Goal: Transaction & Acquisition: Download file/media

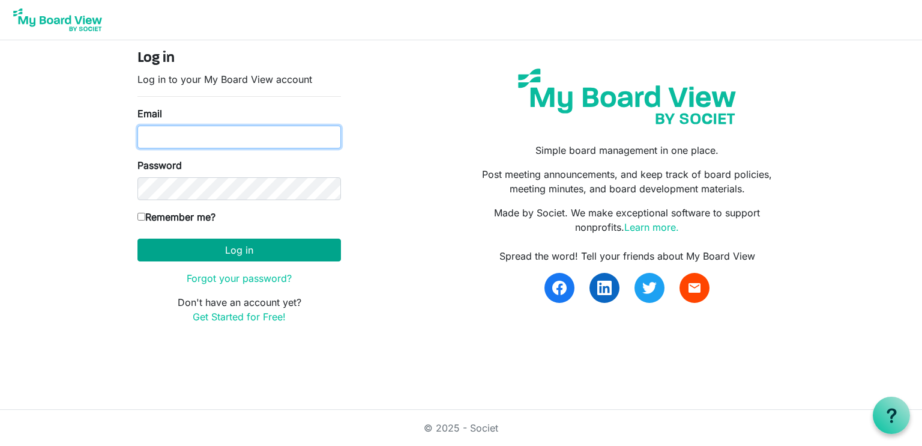
type input "[EMAIL_ADDRESS][DOMAIN_NAME]"
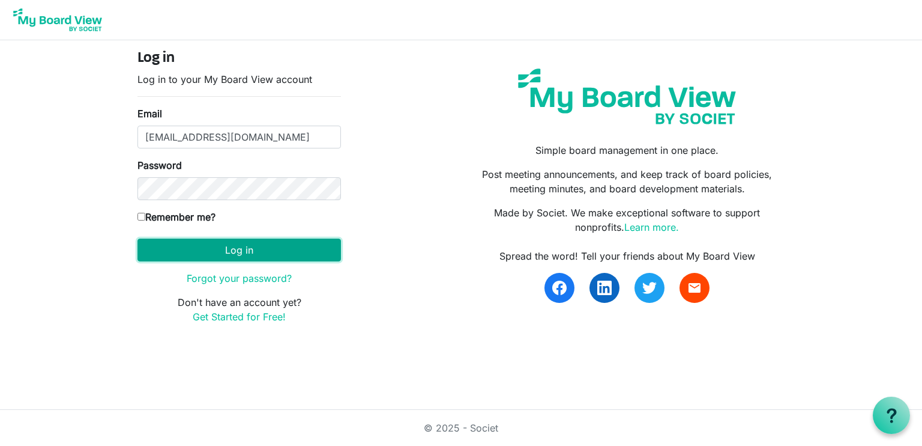
click at [212, 253] on button "Log in" at bounding box center [240, 249] width 204 height 23
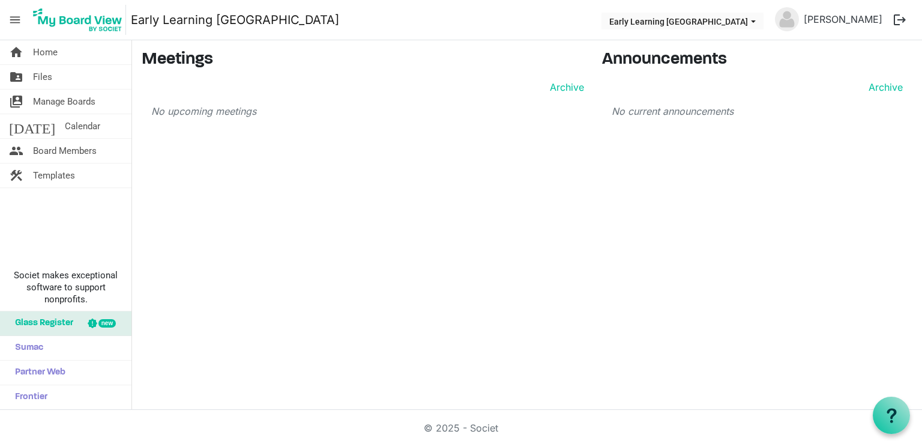
click at [237, 270] on div "home Home folder_shared Files switch_account Manage Boards today Calendar peopl…" at bounding box center [461, 224] width 922 height 369
click at [55, 58] on span "Home" at bounding box center [45, 52] width 25 height 24
click at [44, 74] on span "Files" at bounding box center [42, 77] width 19 height 24
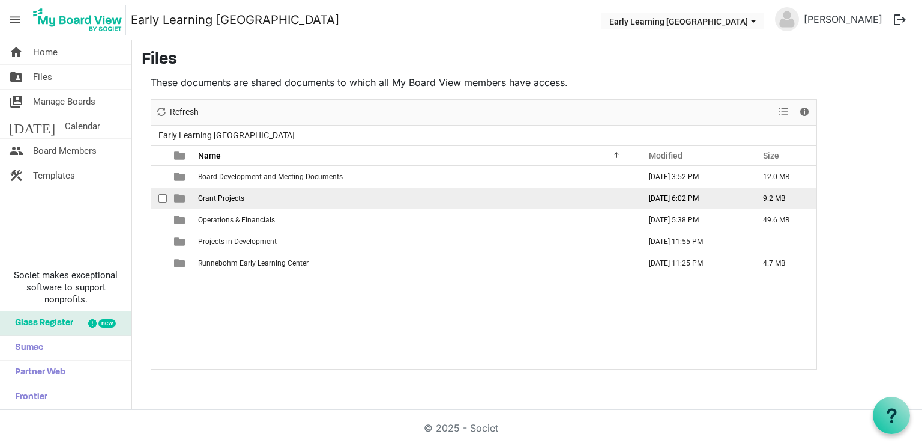
click at [220, 198] on span "Grant Projects" at bounding box center [221, 198] width 46 height 8
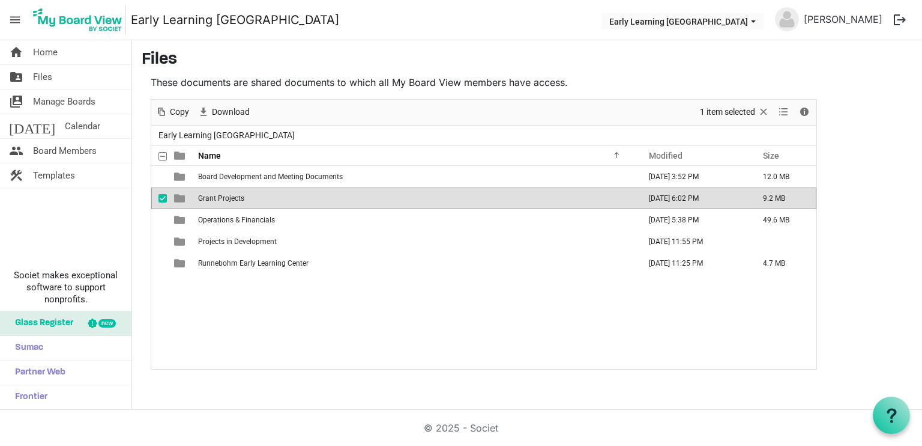
click at [159, 196] on span "checkbox" at bounding box center [163, 198] width 8 height 8
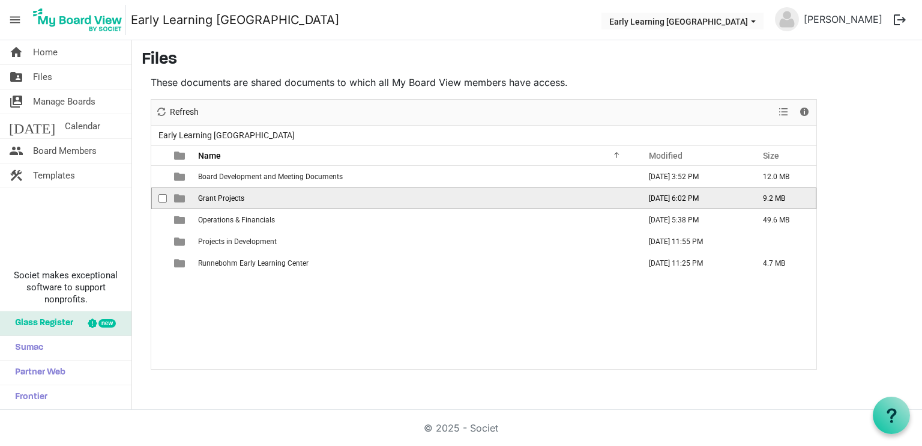
click at [249, 196] on td "Grant Projects" at bounding box center [416, 198] width 442 height 22
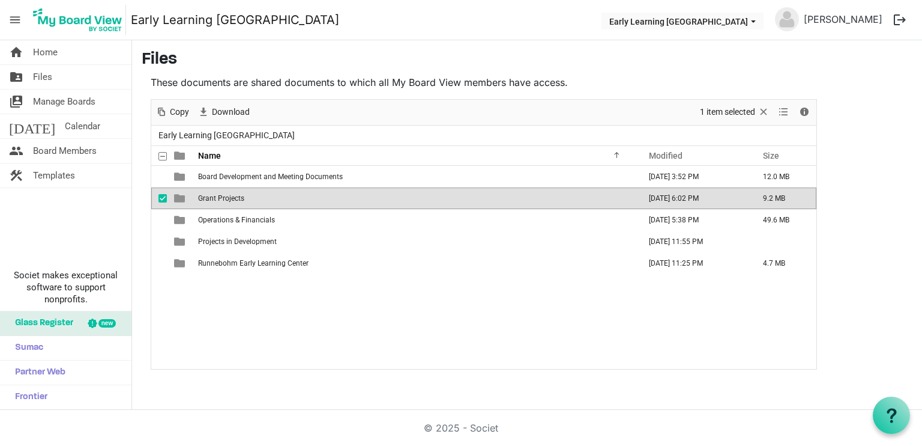
click at [249, 196] on td "Grant Projects" at bounding box center [416, 198] width 442 height 22
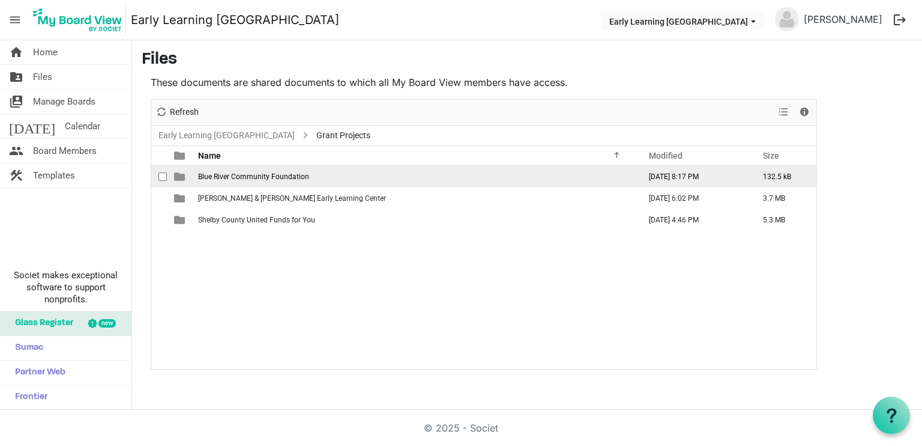
click at [254, 175] on span "Blue River Community Foundation" at bounding box center [253, 176] width 111 height 8
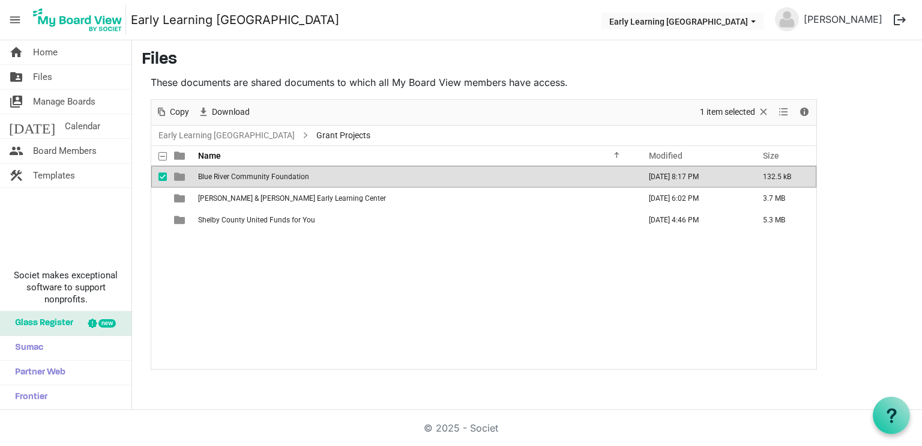
click at [254, 175] on span "Blue River Community Foundation" at bounding box center [253, 176] width 111 height 8
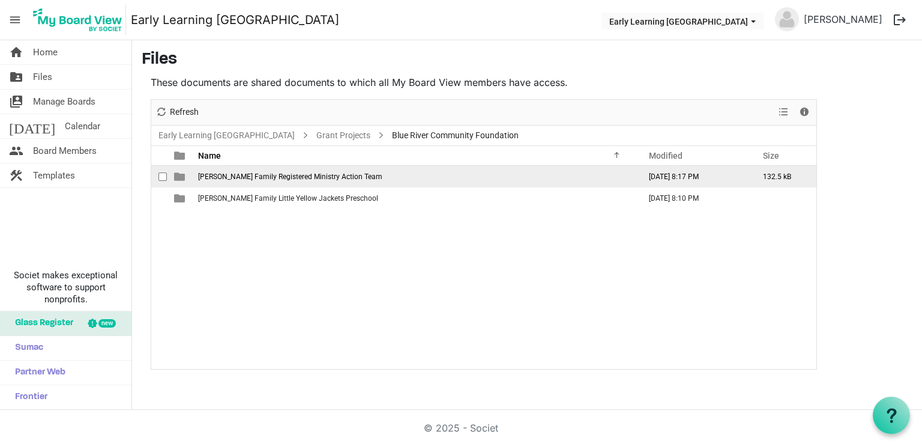
click at [254, 175] on span "[PERSON_NAME] Family Registered Ministry Action Team" at bounding box center [290, 176] width 184 height 8
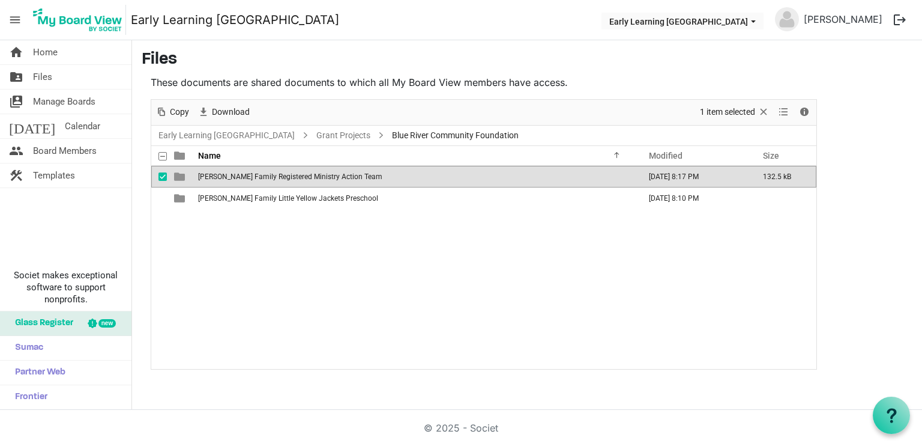
click at [254, 175] on span "[PERSON_NAME] Family Registered Ministry Action Team" at bounding box center [290, 176] width 184 height 8
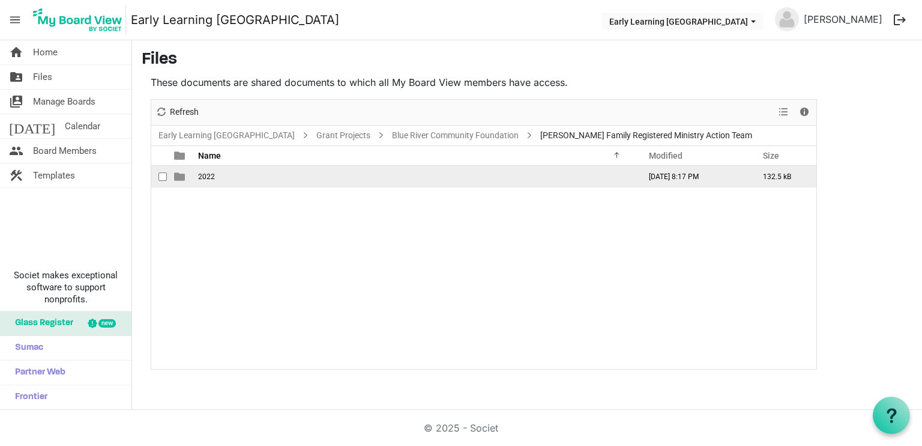
click at [211, 175] on span "2022" at bounding box center [206, 176] width 17 height 8
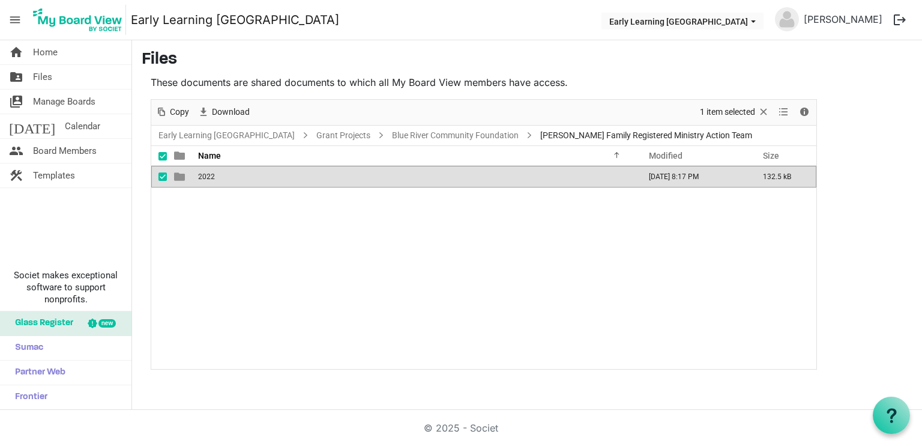
click at [211, 175] on span "2022" at bounding box center [206, 176] width 17 height 8
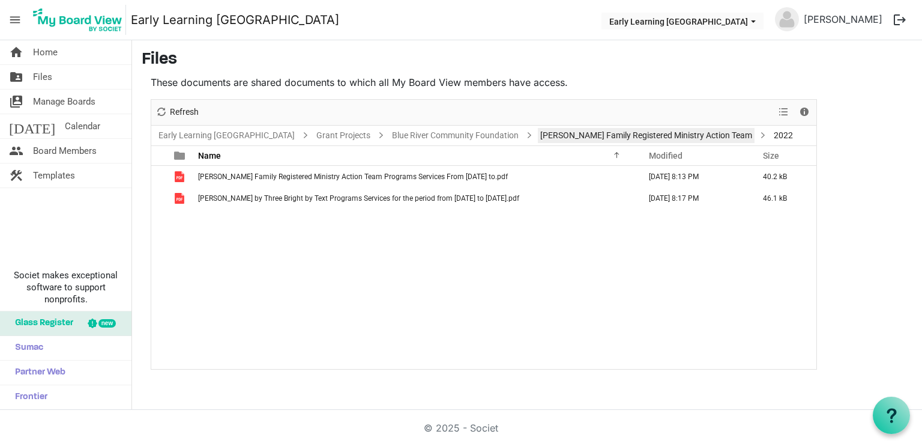
click at [538, 132] on link "[PERSON_NAME] Family Registered Ministry Action Team" at bounding box center [646, 135] width 217 height 15
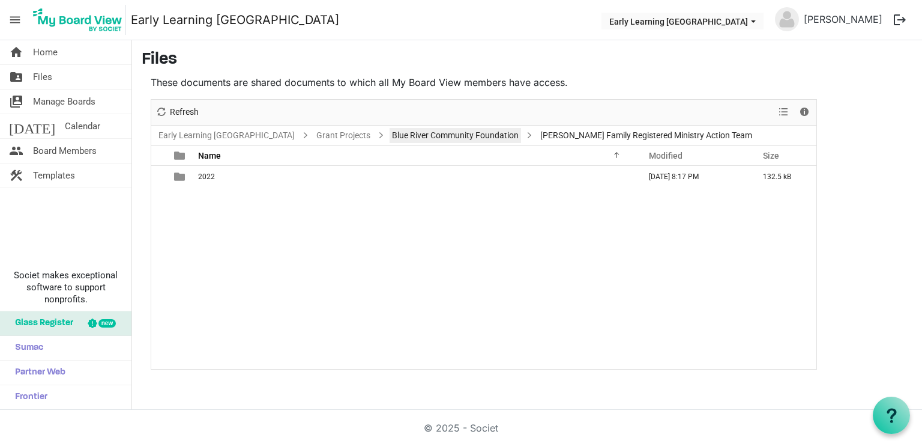
click at [464, 140] on link "Blue River Community Foundation" at bounding box center [456, 135] width 132 height 15
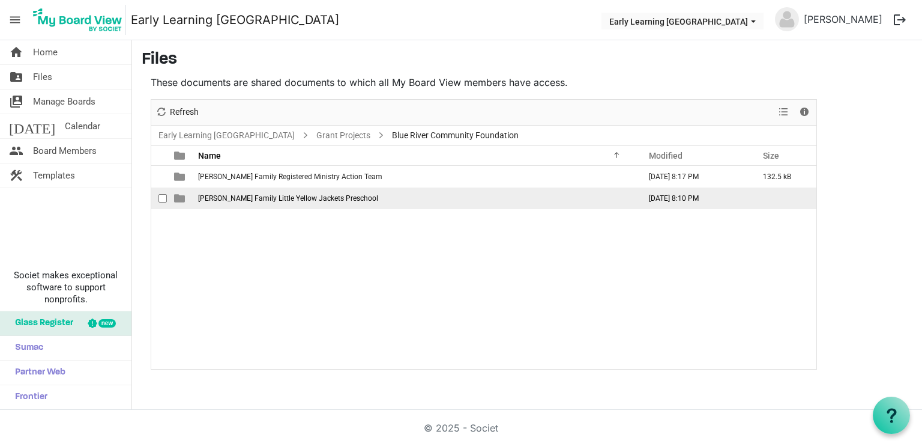
click at [281, 199] on span "[PERSON_NAME] Family Little Yellow Jackets Preschool" at bounding box center [288, 198] width 180 height 8
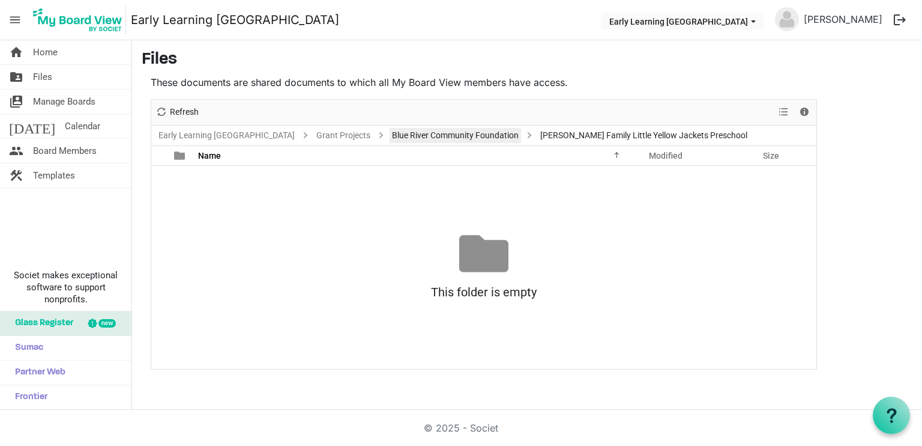
click at [441, 138] on link "Blue River Community Foundation" at bounding box center [456, 135] width 132 height 15
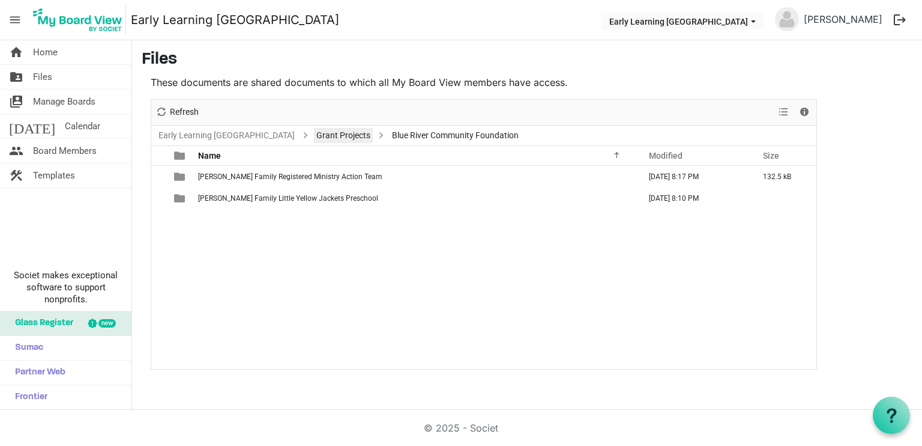
click at [319, 141] on link "Grant Projects" at bounding box center [343, 135] width 59 height 15
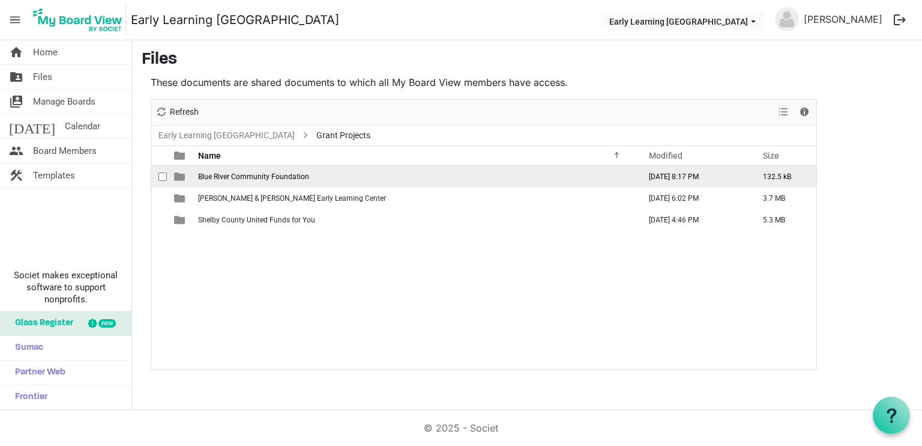
click at [281, 176] on span "Blue River Community Foundation" at bounding box center [253, 176] width 111 height 8
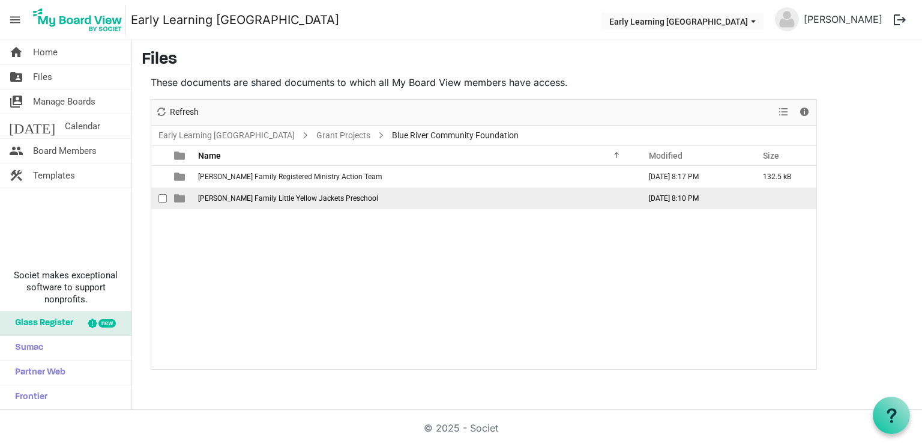
click at [283, 199] on span "[PERSON_NAME] Family Little Yellow Jackets Preschool" at bounding box center [288, 198] width 180 height 8
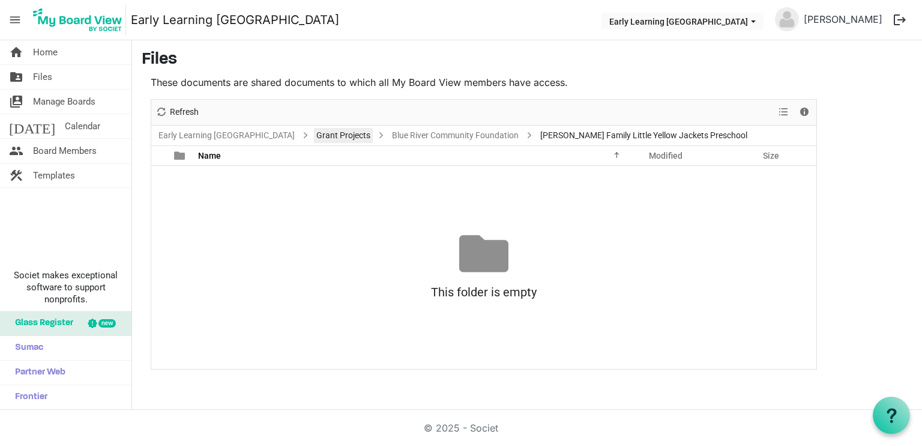
click at [314, 132] on link "Grant Projects" at bounding box center [343, 135] width 59 height 15
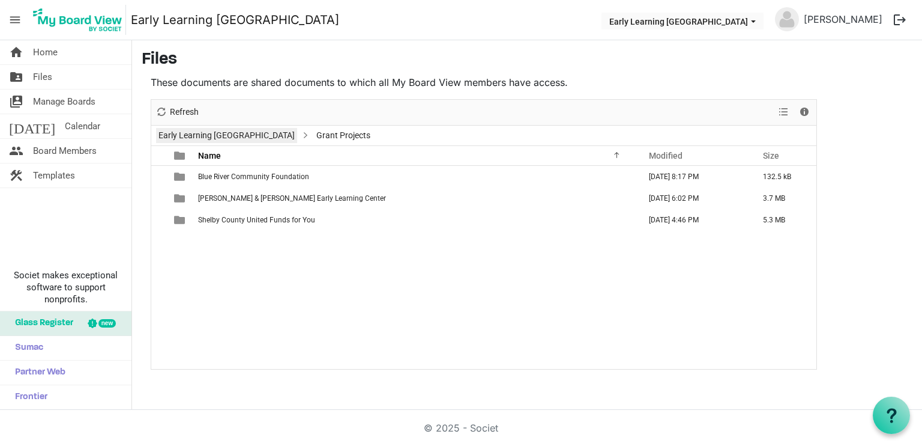
click at [233, 136] on link "Early Learning [GEOGRAPHIC_DATA]" at bounding box center [226, 135] width 141 height 15
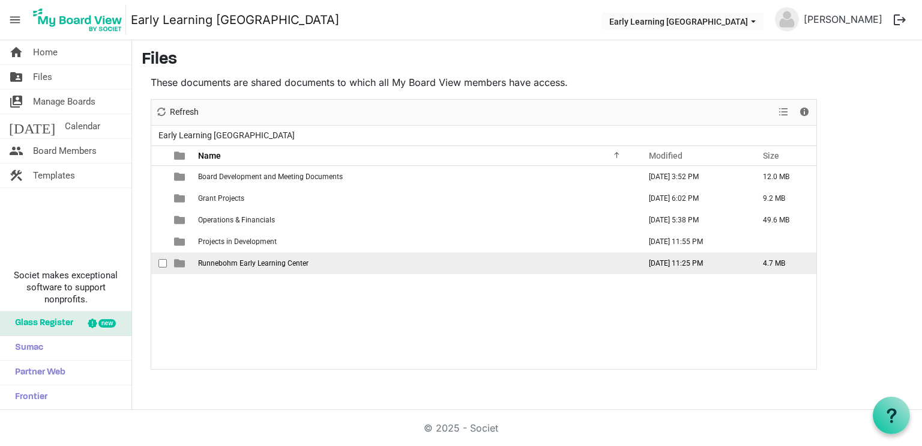
click at [225, 261] on span "Runnebohm Early Learning Center" at bounding box center [253, 263] width 111 height 8
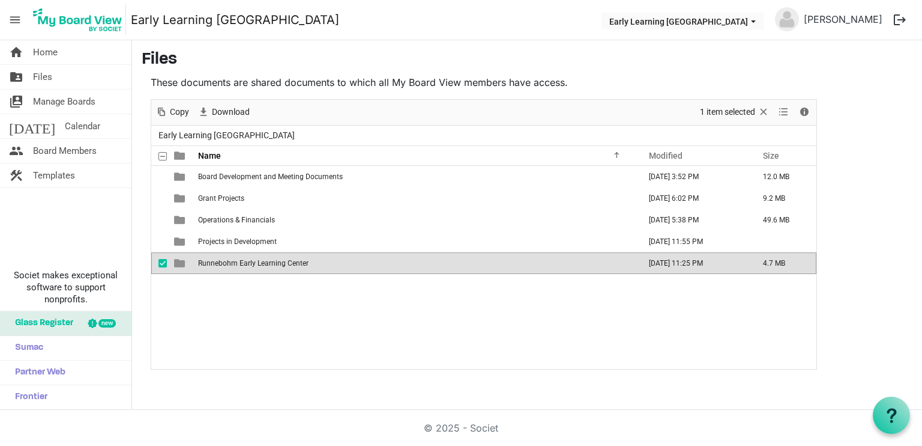
click at [225, 261] on span "Runnebohm Early Learning Center" at bounding box center [253, 263] width 111 height 8
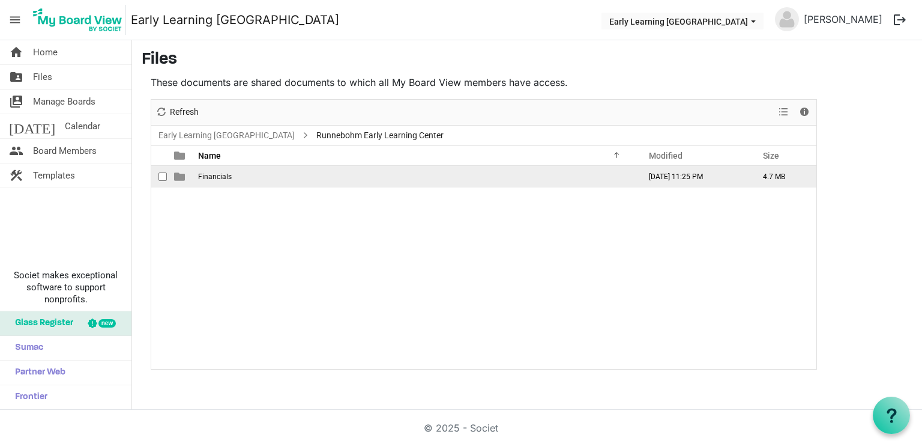
click at [219, 169] on td "Financials" at bounding box center [416, 177] width 442 height 22
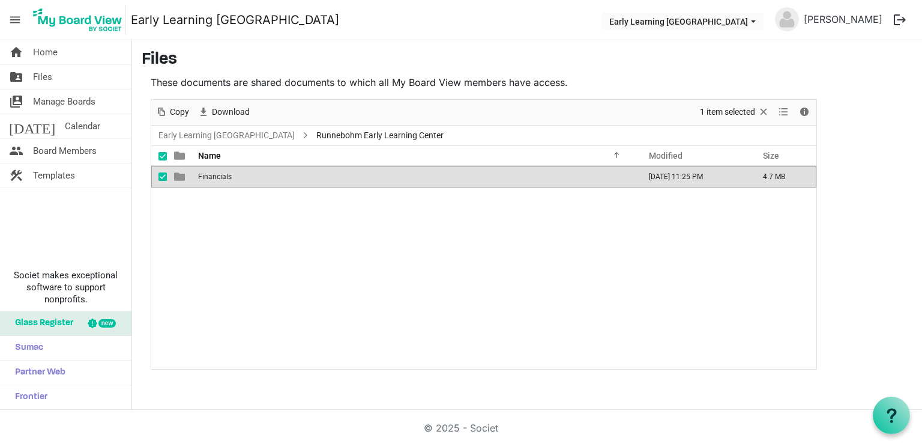
click at [219, 169] on td "Financials" at bounding box center [416, 177] width 442 height 22
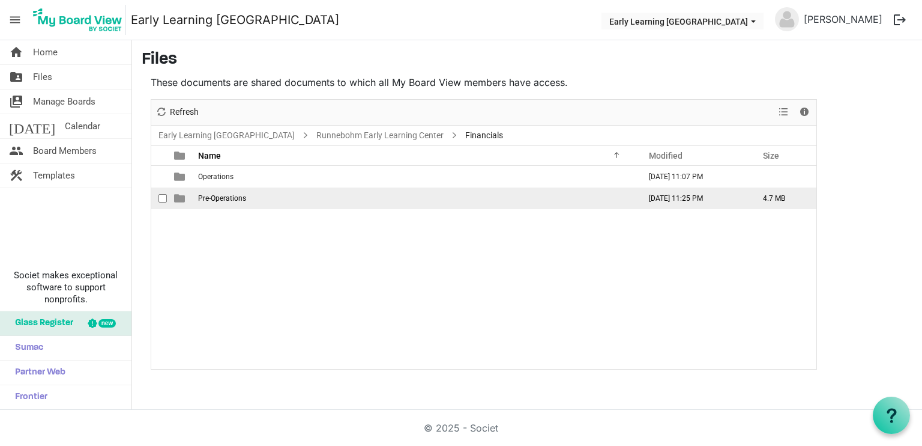
click at [220, 195] on span "Pre-Operations" at bounding box center [222, 198] width 48 height 8
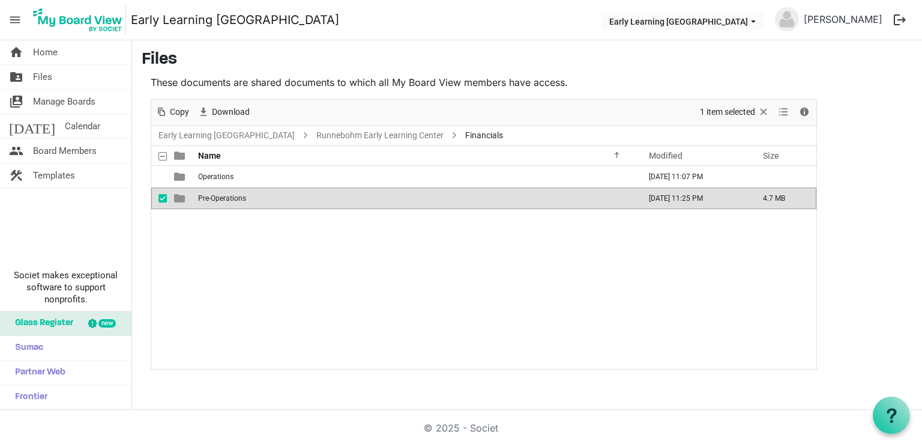
click at [220, 195] on span "Pre-Operations" at bounding box center [222, 198] width 48 height 8
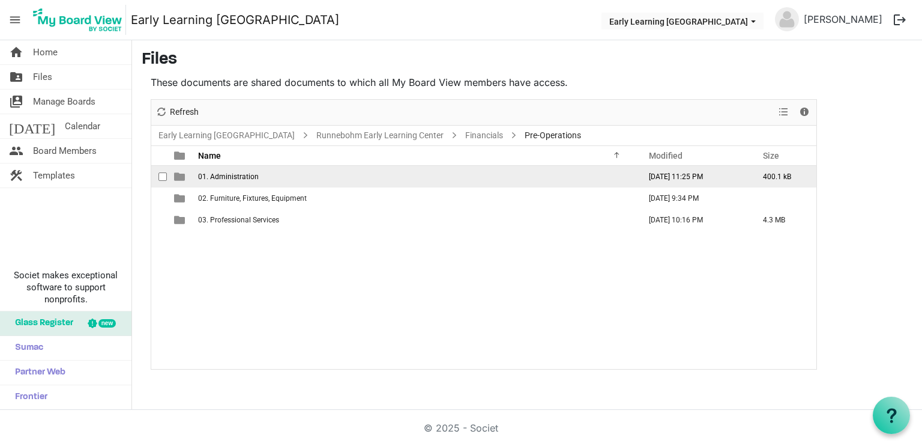
click at [228, 180] on td "01. Administration" at bounding box center [416, 177] width 442 height 22
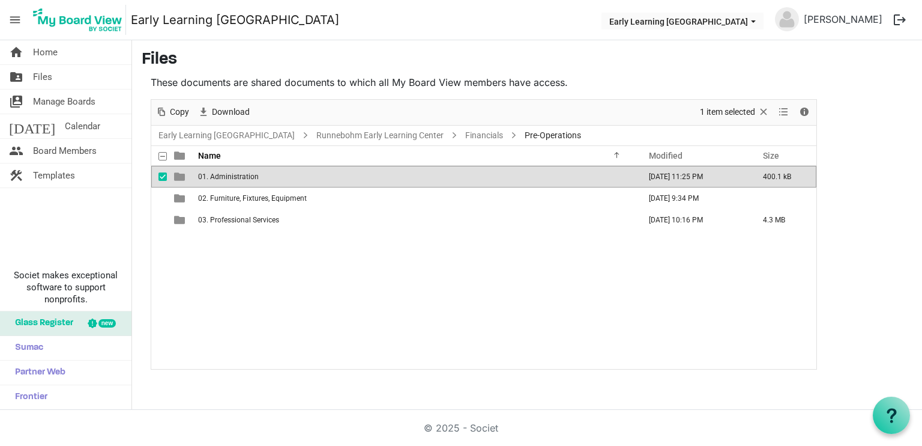
click at [228, 180] on td "01. Administration" at bounding box center [416, 177] width 442 height 22
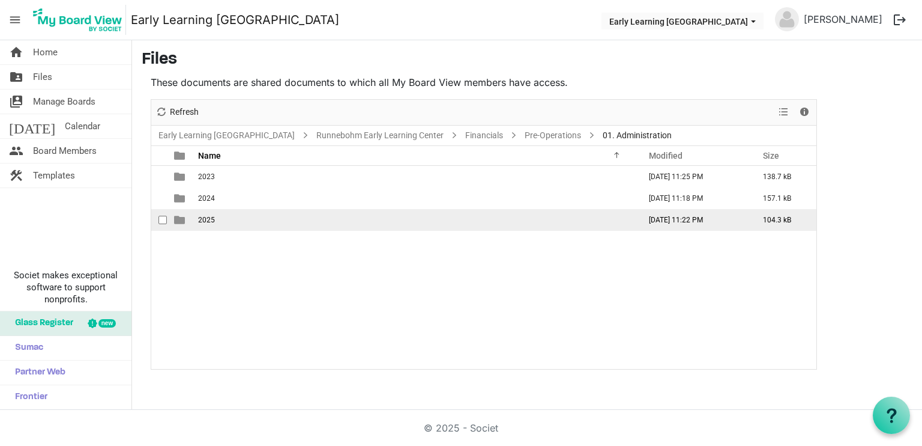
click at [207, 213] on td "2025" at bounding box center [416, 220] width 442 height 22
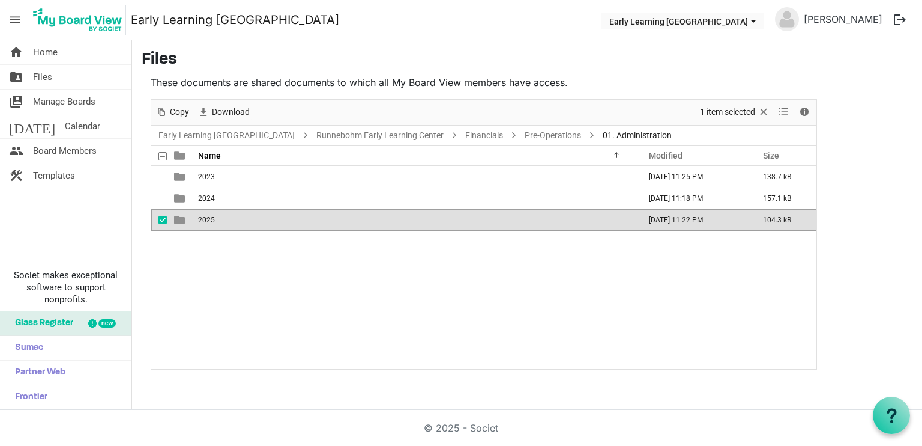
click at [207, 213] on td "2025" at bounding box center [416, 220] width 442 height 22
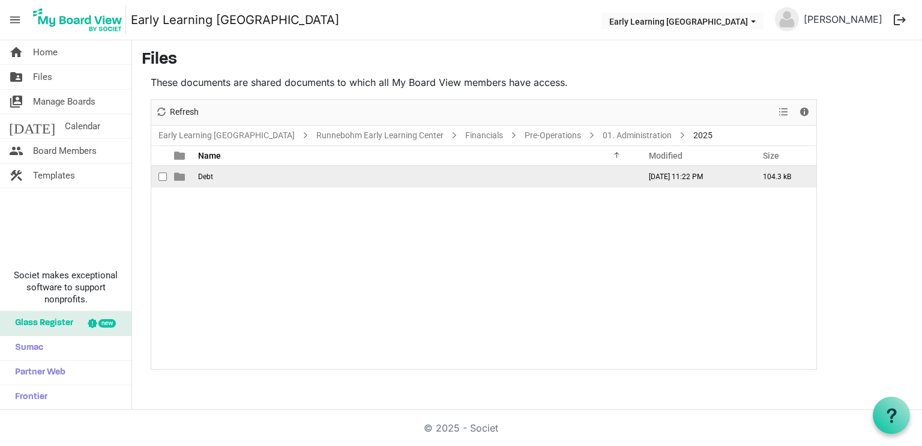
click at [207, 177] on span "Debt" at bounding box center [205, 176] width 15 height 8
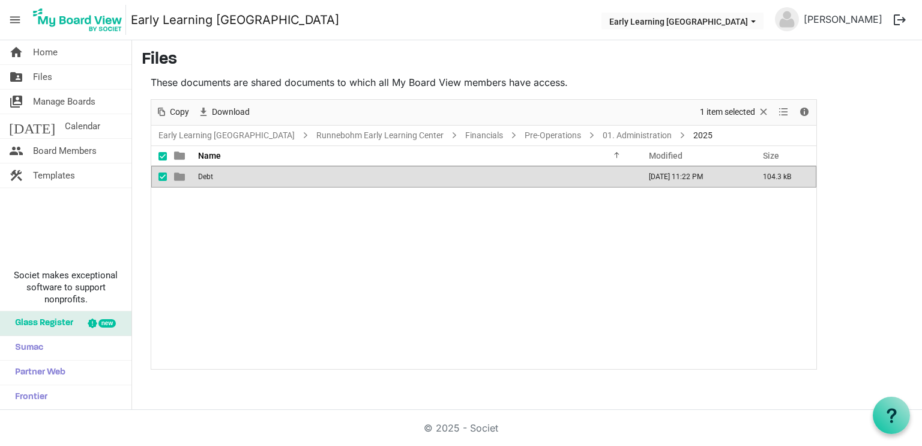
click at [207, 177] on span "Debt" at bounding box center [205, 176] width 15 height 8
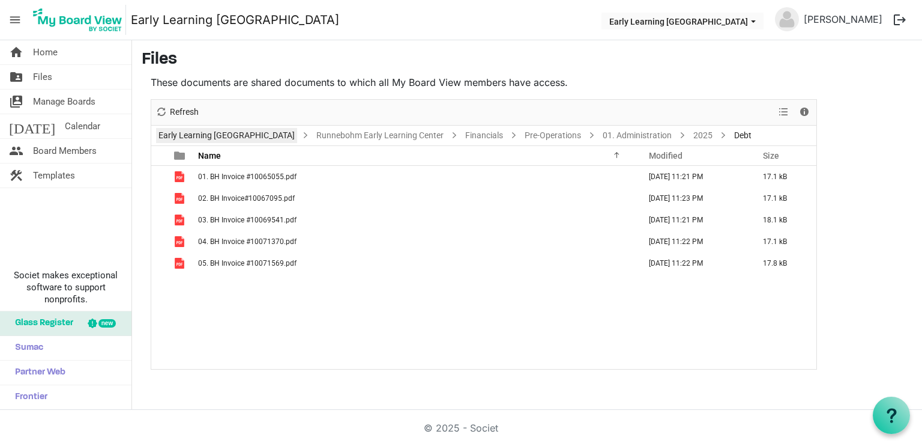
click at [238, 135] on link "Early Learning [GEOGRAPHIC_DATA]" at bounding box center [226, 135] width 141 height 15
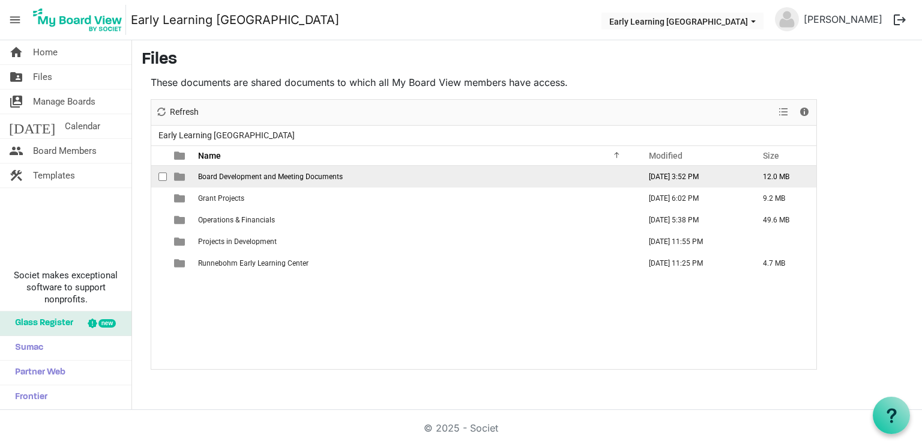
click at [228, 178] on span "Board Development and Meeting Documents" at bounding box center [270, 176] width 145 height 8
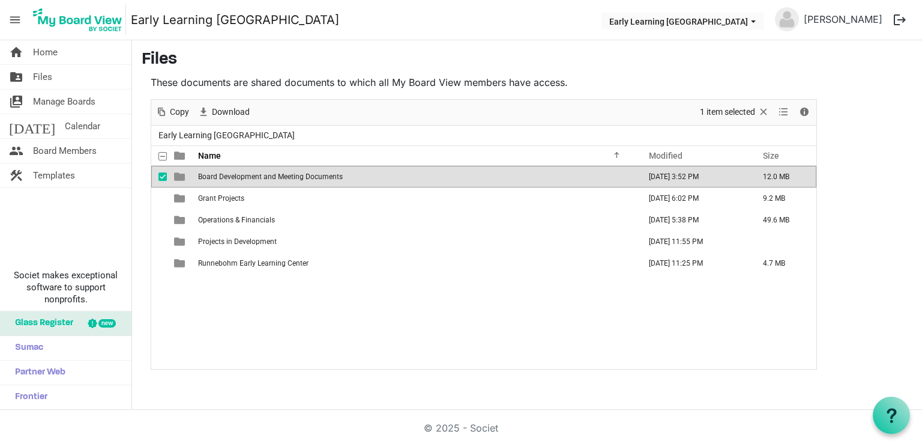
click at [228, 178] on span "Board Development and Meeting Documents" at bounding box center [270, 176] width 145 height 8
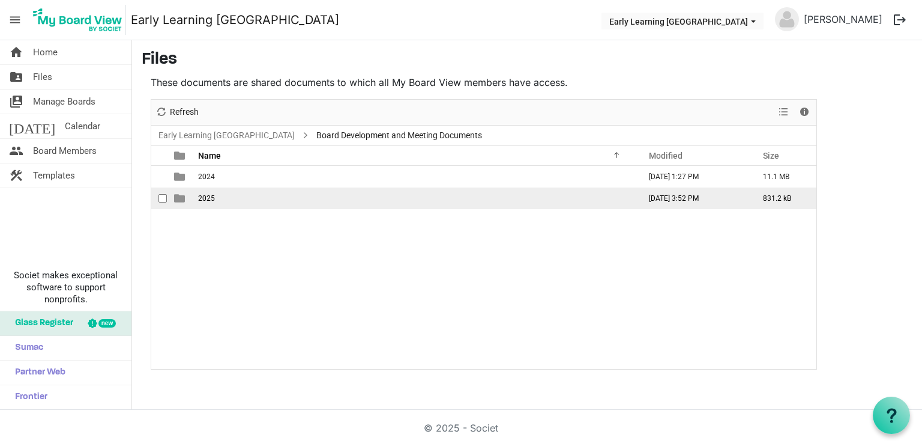
click at [205, 196] on span "2025" at bounding box center [206, 198] width 17 height 8
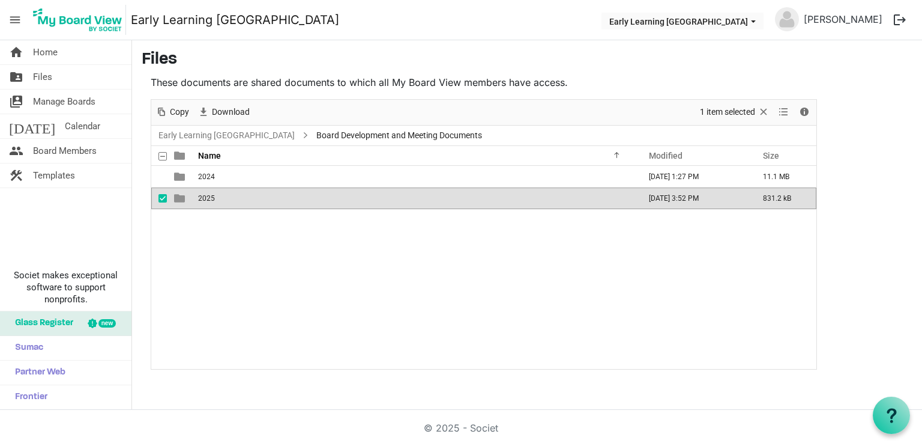
click at [205, 196] on span "2025" at bounding box center [206, 198] width 17 height 8
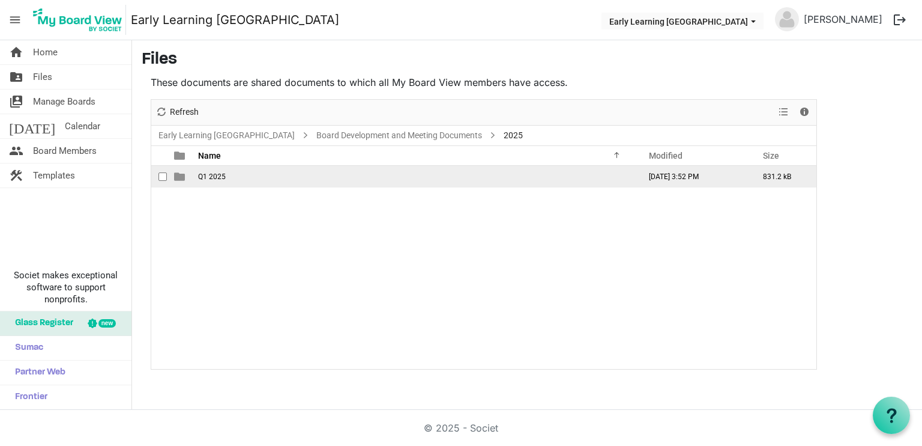
click at [207, 176] on span "Q1 2025" at bounding box center [212, 176] width 28 height 8
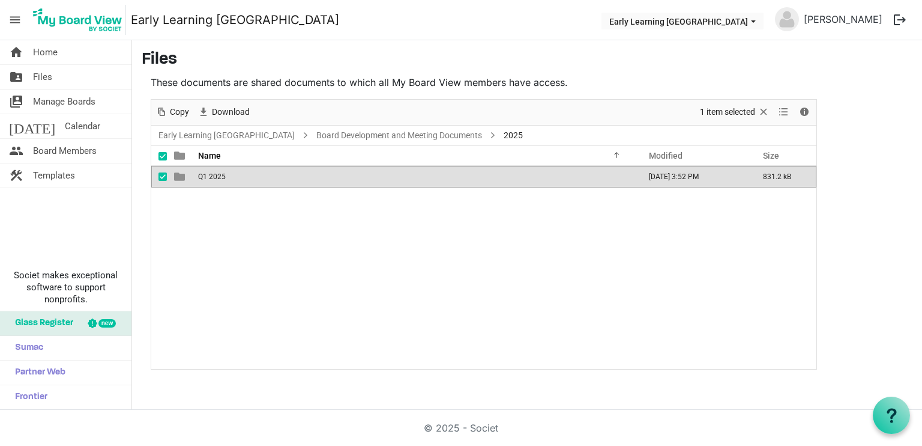
click at [207, 176] on span "Q1 2025" at bounding box center [212, 176] width 28 height 8
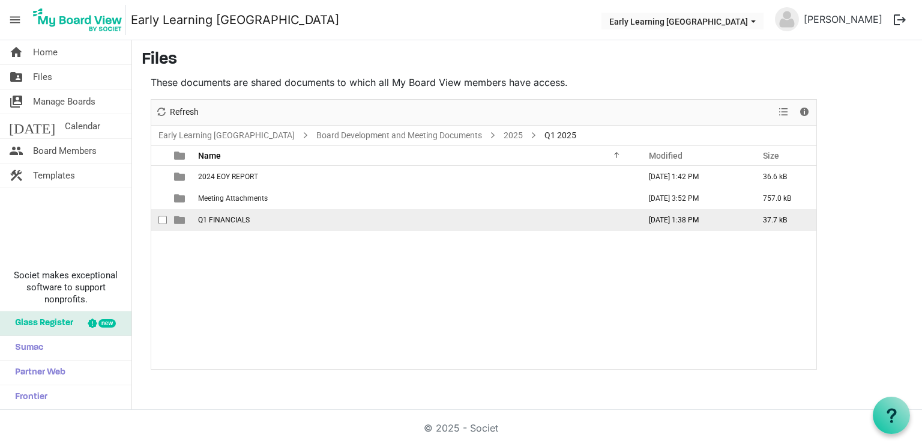
click at [228, 216] on span "Q1 FINANCIALS" at bounding box center [224, 220] width 52 height 8
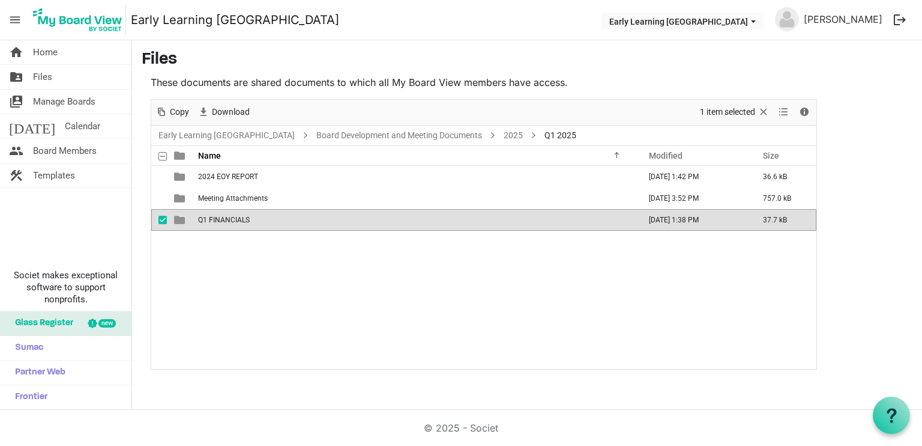
click at [228, 216] on span "Q1 FINANCIALS" at bounding box center [224, 220] width 52 height 8
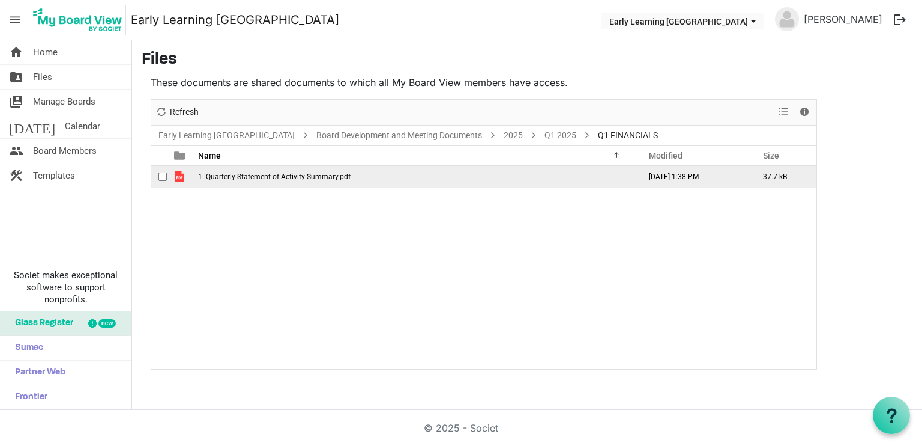
click at [261, 180] on span "1| Quarterly Statement of Activity Summary.pdf" at bounding box center [274, 176] width 153 height 8
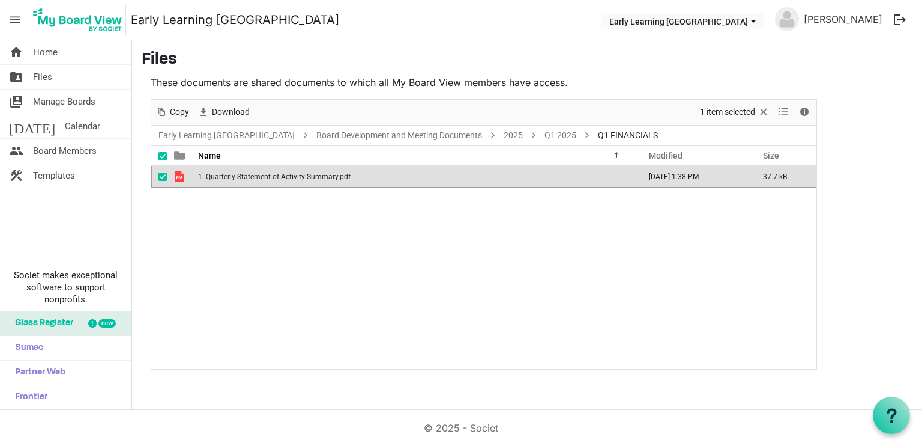
click at [261, 180] on span "1| Quarterly Statement of Activity Summary.pdf" at bounding box center [274, 176] width 153 height 8
click at [161, 174] on span "checkbox" at bounding box center [163, 176] width 8 height 8
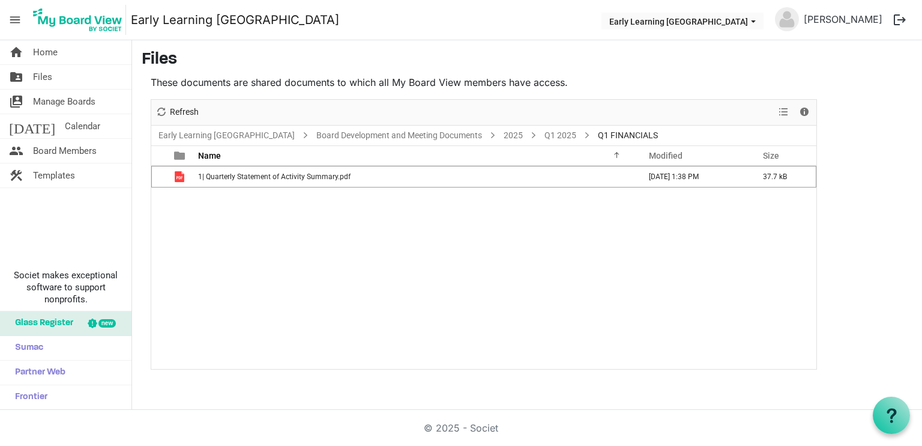
click at [180, 232] on div "1| Quarterly Statement of Activity Summary.pdf [DATE] 1:38 PM 37.7 kB" at bounding box center [483, 267] width 665 height 203
click at [59, 151] on span "Board Members" at bounding box center [65, 151] width 64 height 24
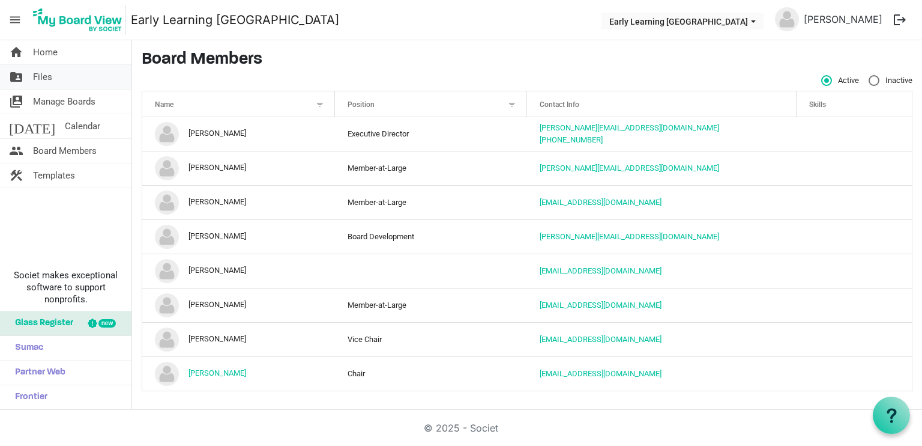
click at [44, 77] on span "Files" at bounding box center [42, 77] width 19 height 24
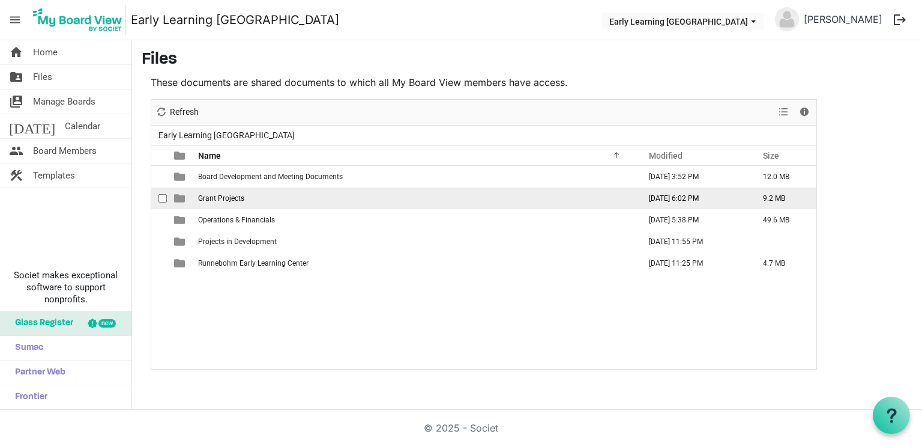
click at [160, 201] on span "checkbox" at bounding box center [163, 198] width 8 height 8
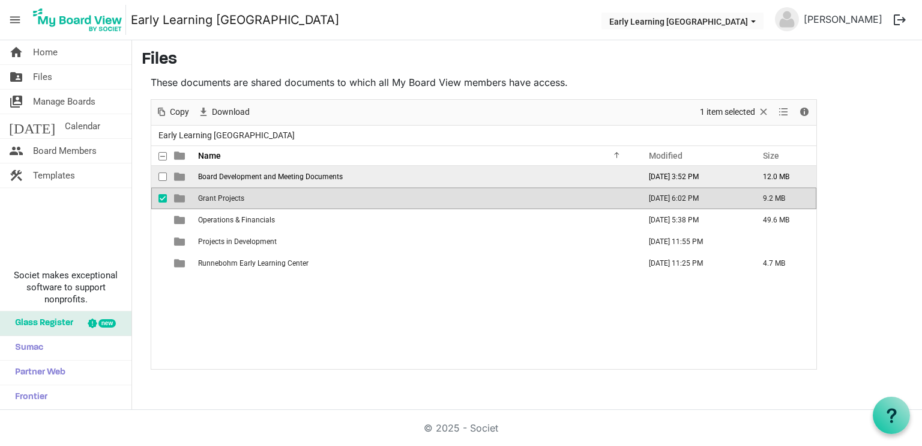
click at [162, 175] on span "checkbox" at bounding box center [163, 176] width 8 height 8
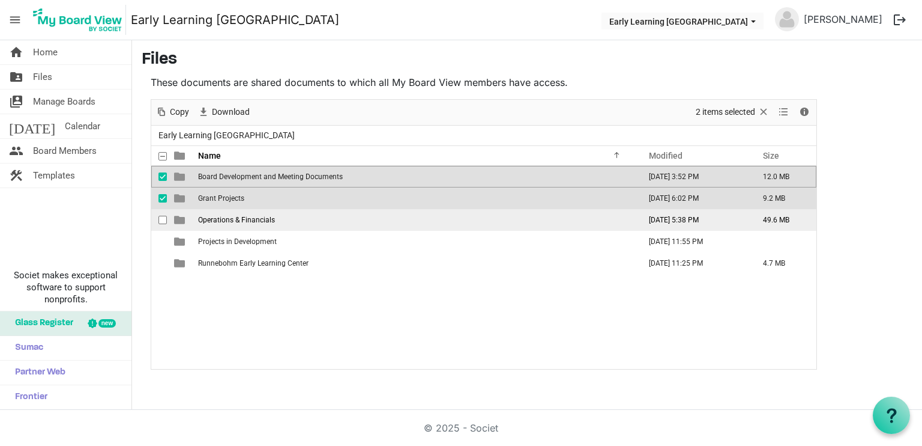
click at [162, 219] on span "checkbox" at bounding box center [163, 220] width 8 height 8
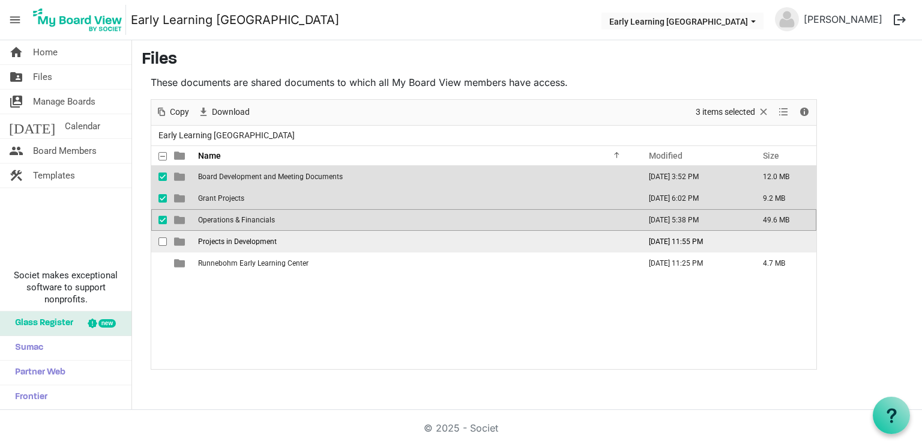
click at [159, 242] on span "checkbox" at bounding box center [163, 241] width 8 height 8
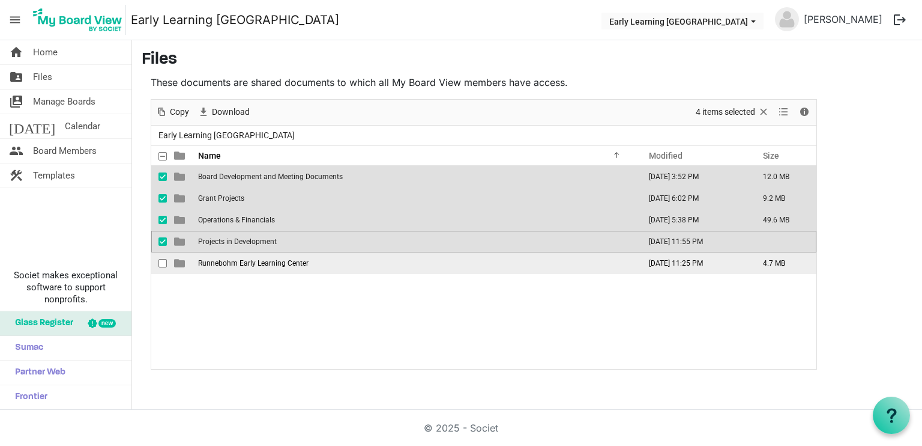
click at [163, 257] on div "checkbox" at bounding box center [166, 263] width 14 height 12
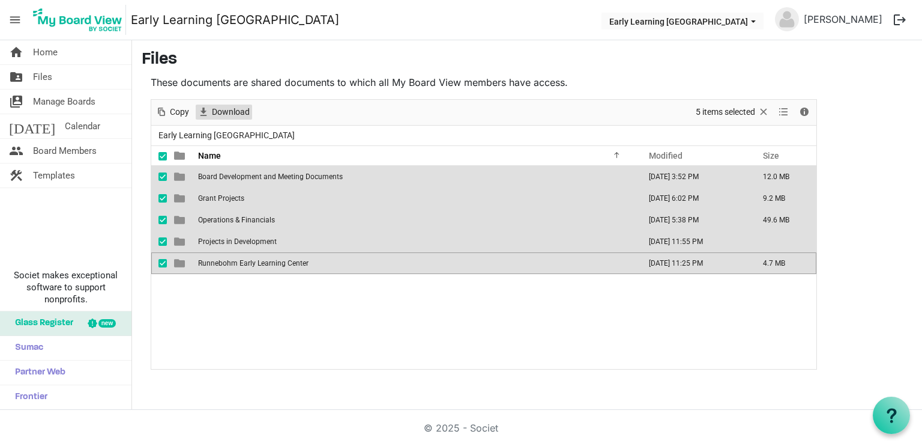
click at [230, 108] on span "Download" at bounding box center [231, 111] width 40 height 15
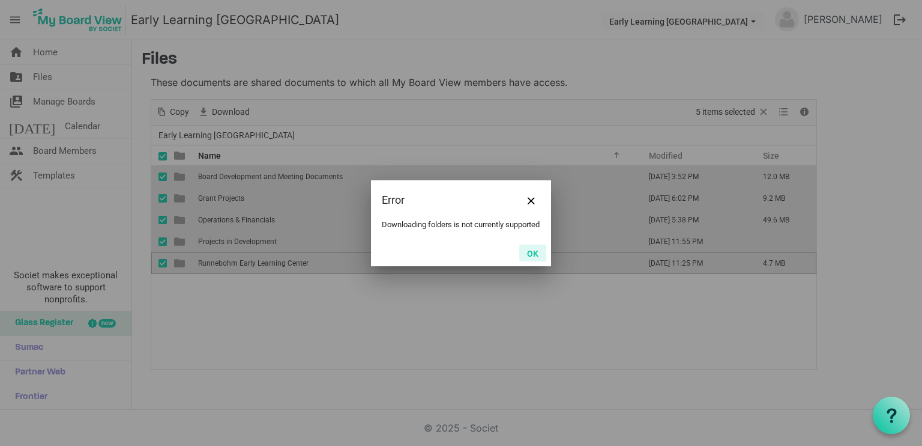
click at [532, 256] on button "OK" at bounding box center [532, 252] width 27 height 17
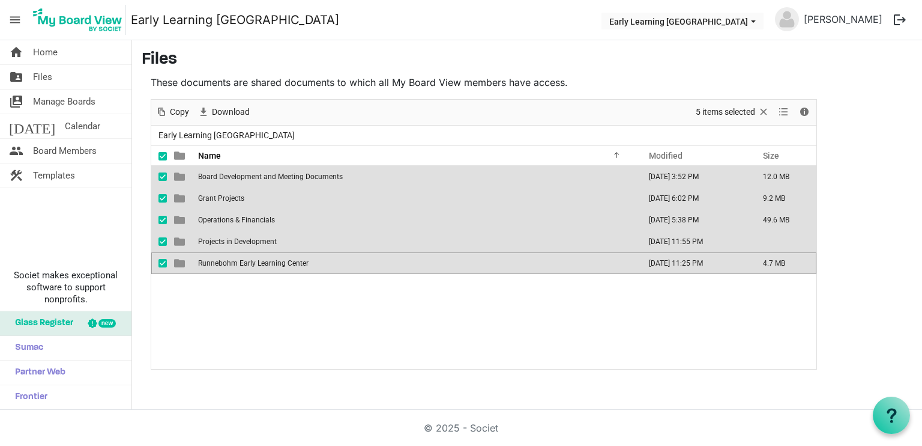
click at [161, 177] on span "checkbox" at bounding box center [163, 176] width 8 height 8
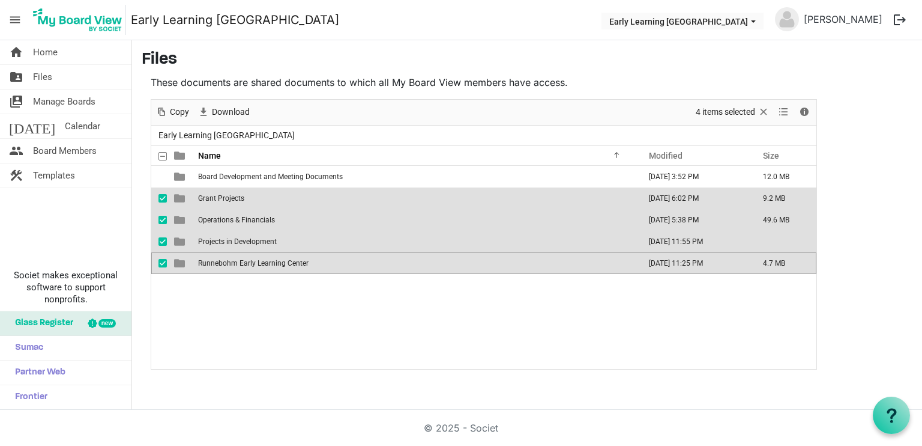
click at [163, 220] on span "checkbox" at bounding box center [163, 220] width 8 height 8
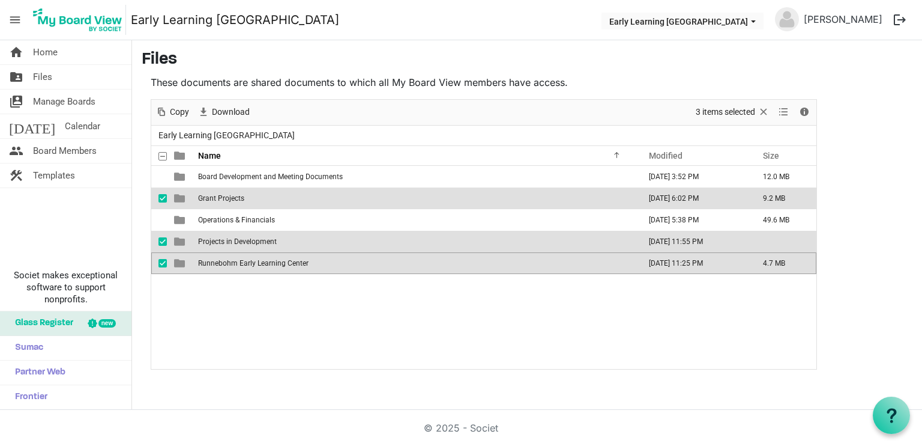
click at [163, 241] on span "checkbox" at bounding box center [163, 241] width 8 height 8
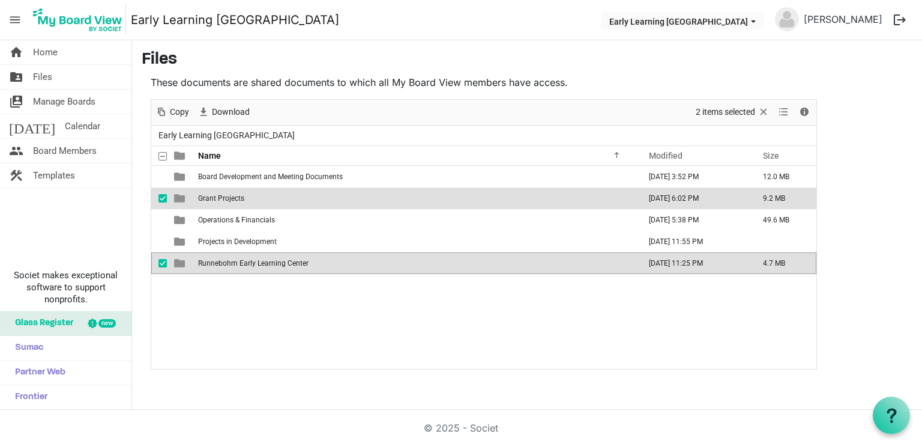
click at [162, 266] on span "checkbox" at bounding box center [163, 263] width 8 height 8
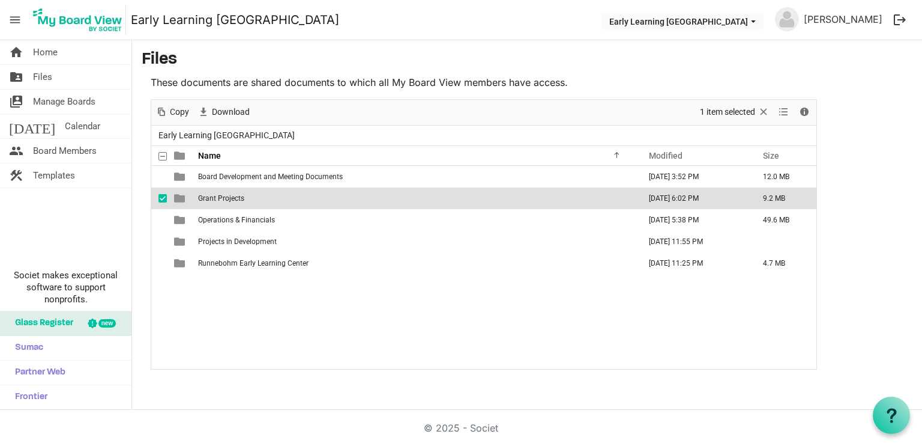
click at [160, 197] on span "checkbox" at bounding box center [163, 198] width 8 height 8
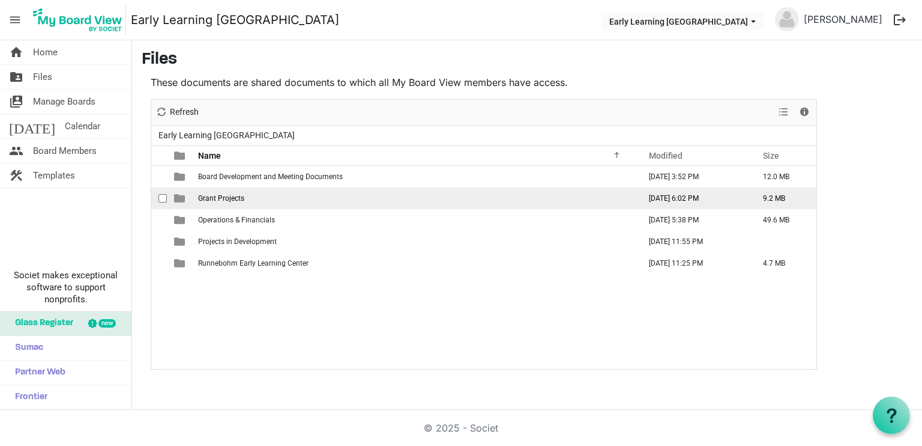
click at [211, 197] on span "Grant Projects" at bounding box center [221, 198] width 46 height 8
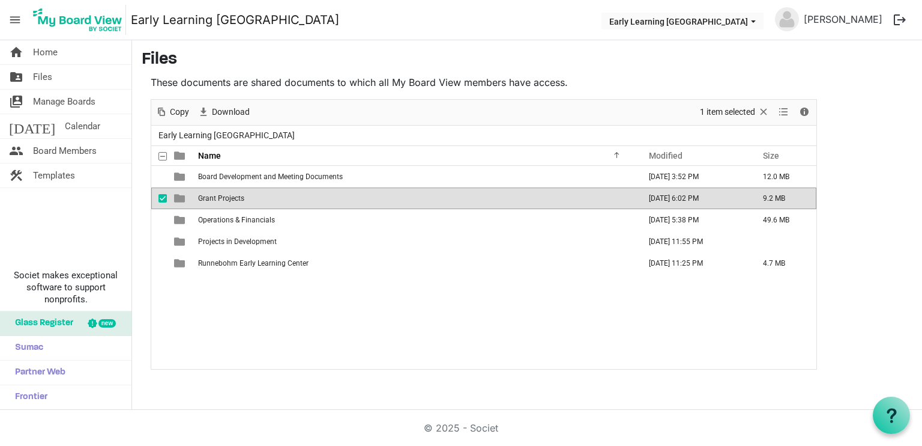
click at [210, 197] on span "Grant Projects" at bounding box center [221, 198] width 46 height 8
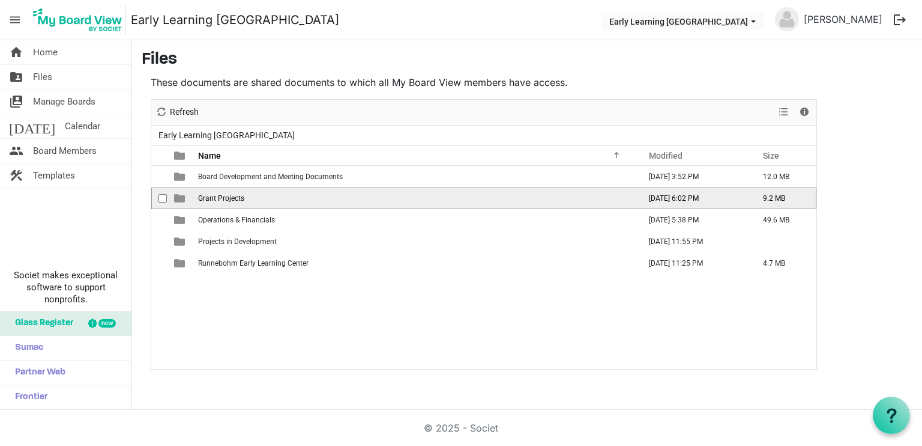
click at [210, 197] on span "Grant Projects" at bounding box center [221, 198] width 46 height 8
